Goal: Transaction & Acquisition: Purchase product/service

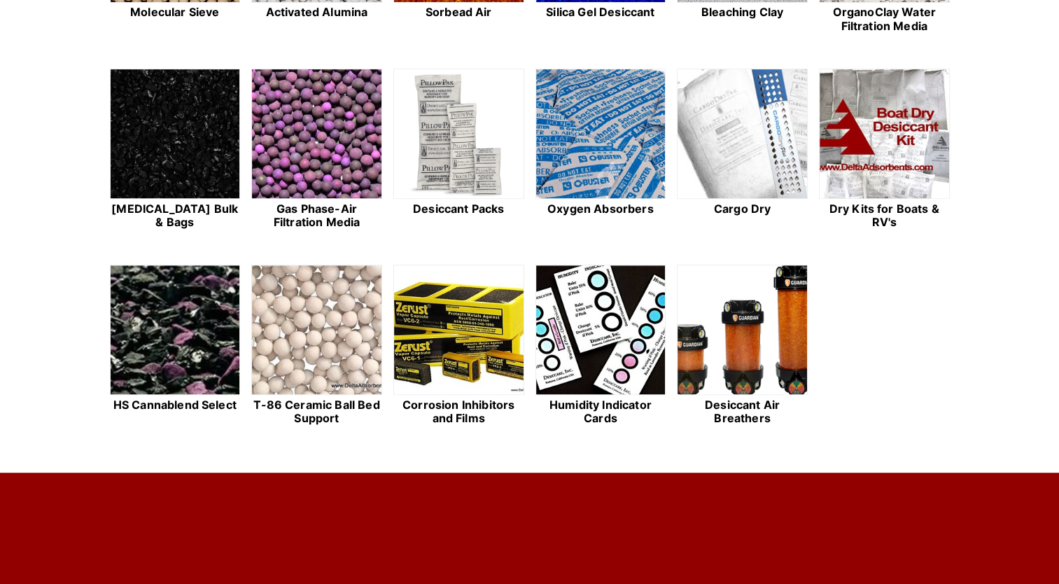
scroll to position [490, 0]
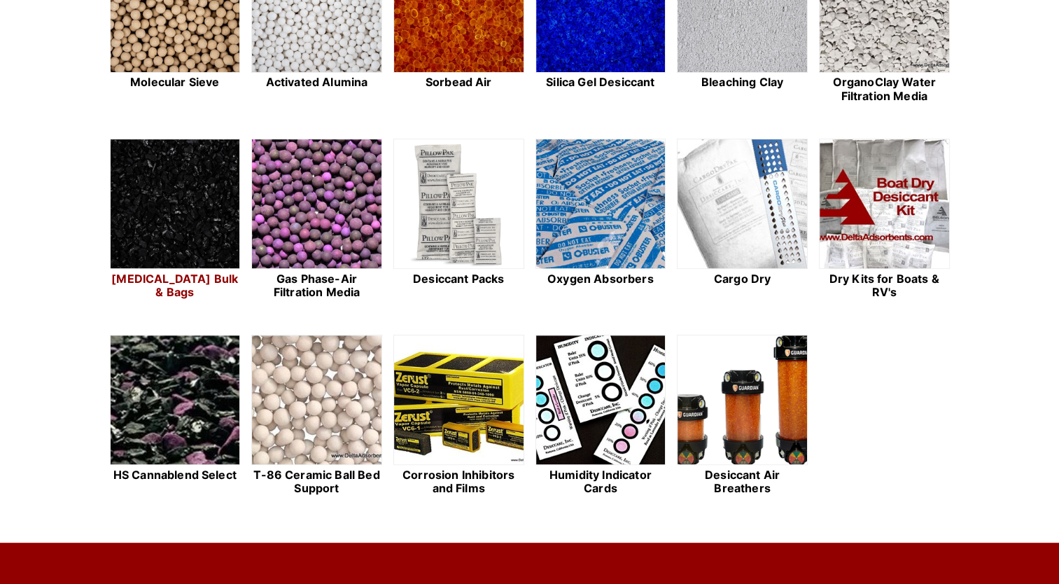
click at [176, 215] on img at bounding box center [175, 204] width 129 height 130
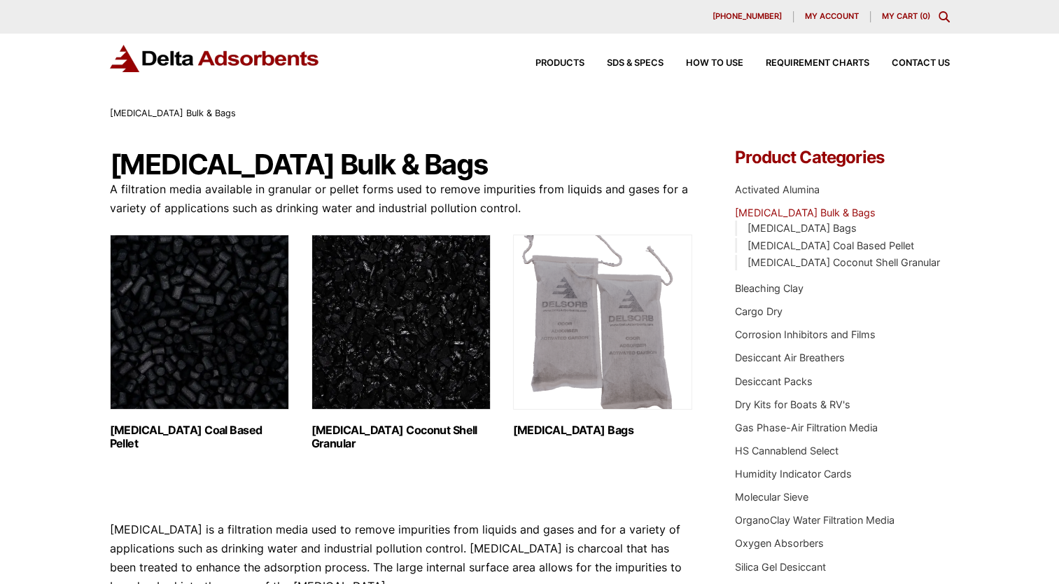
click at [198, 329] on img "Visit product category Activated Carbon Coal Based Pellet" at bounding box center [199, 321] width 179 height 175
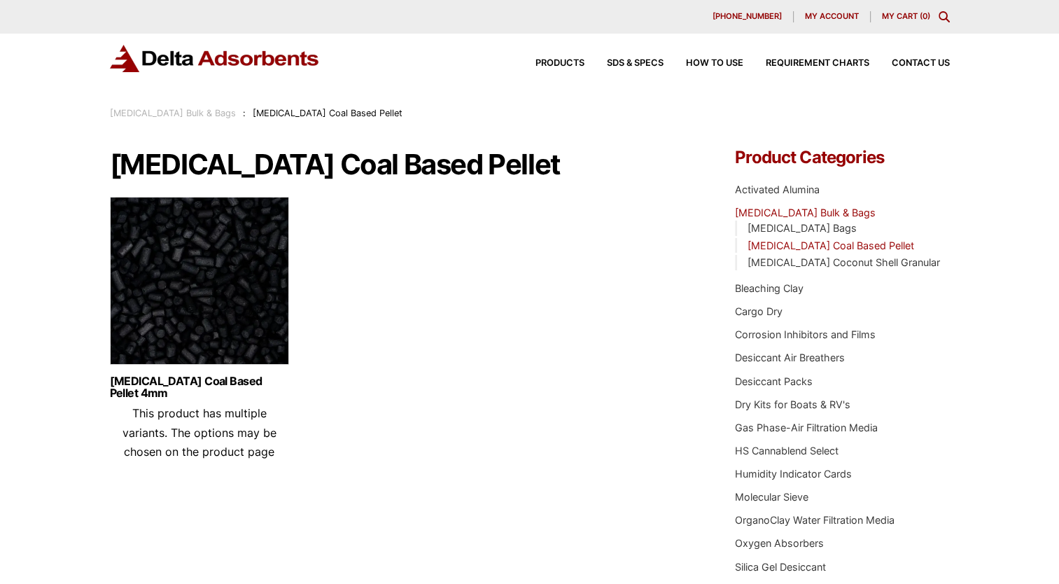
click at [221, 262] on img at bounding box center [199, 284] width 179 height 175
